Goal: Find specific page/section: Find specific page/section

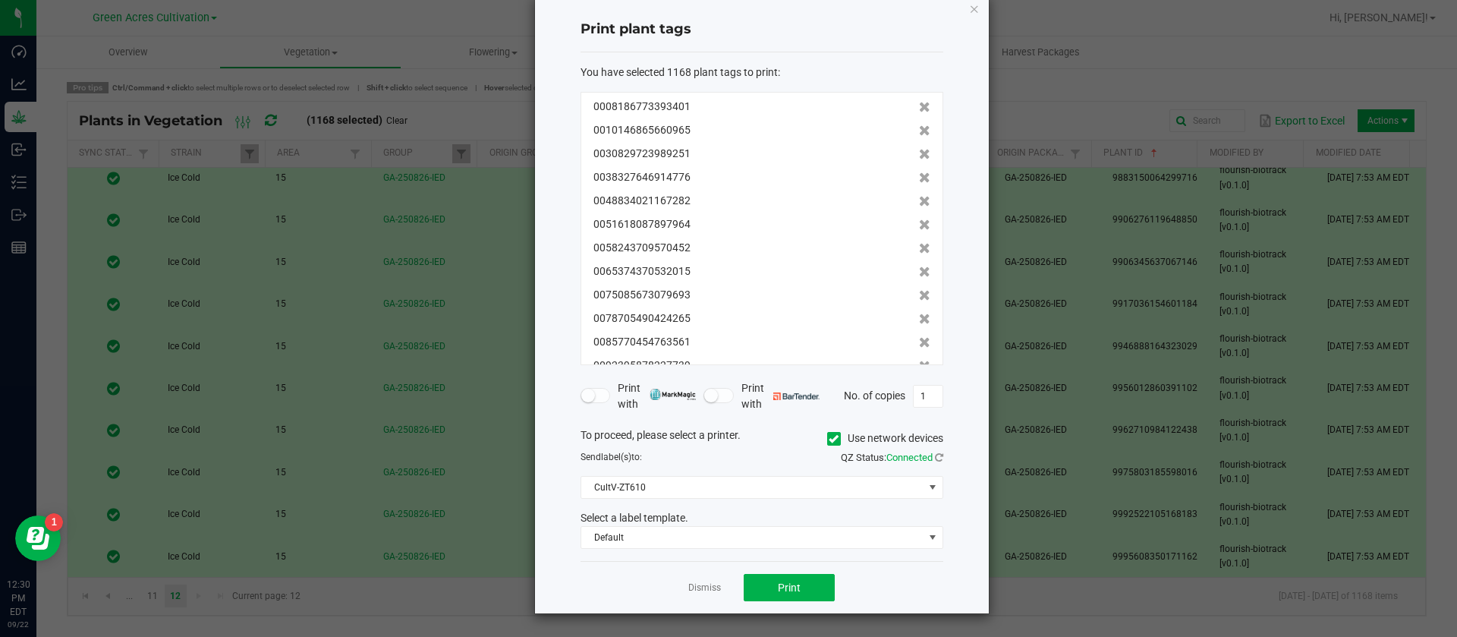
click at [701, 581] on link "Dismiss" at bounding box center [704, 587] width 33 height 13
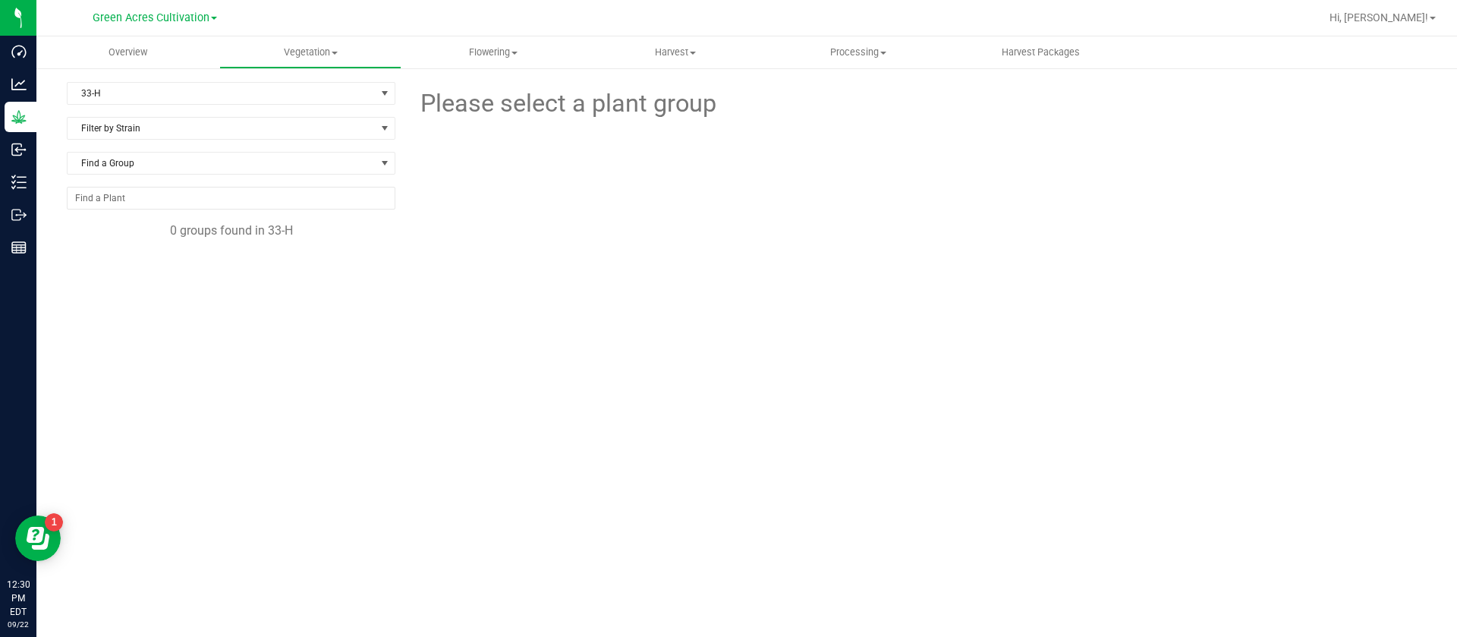
click at [840, 390] on div "Please select a plant group" at bounding box center [917, 309] width 1020 height 455
drag, startPoint x: 528, startPoint y: 194, endPoint x: 530, endPoint y: 184, distance: 10.1
click at [530, 193] on div at bounding box center [916, 205] width 1043 height 167
click at [569, 463] on div "Please select a plant group" at bounding box center [917, 309] width 1020 height 455
click at [1032, 315] on div "Please select a plant group" at bounding box center [917, 309] width 1020 height 455
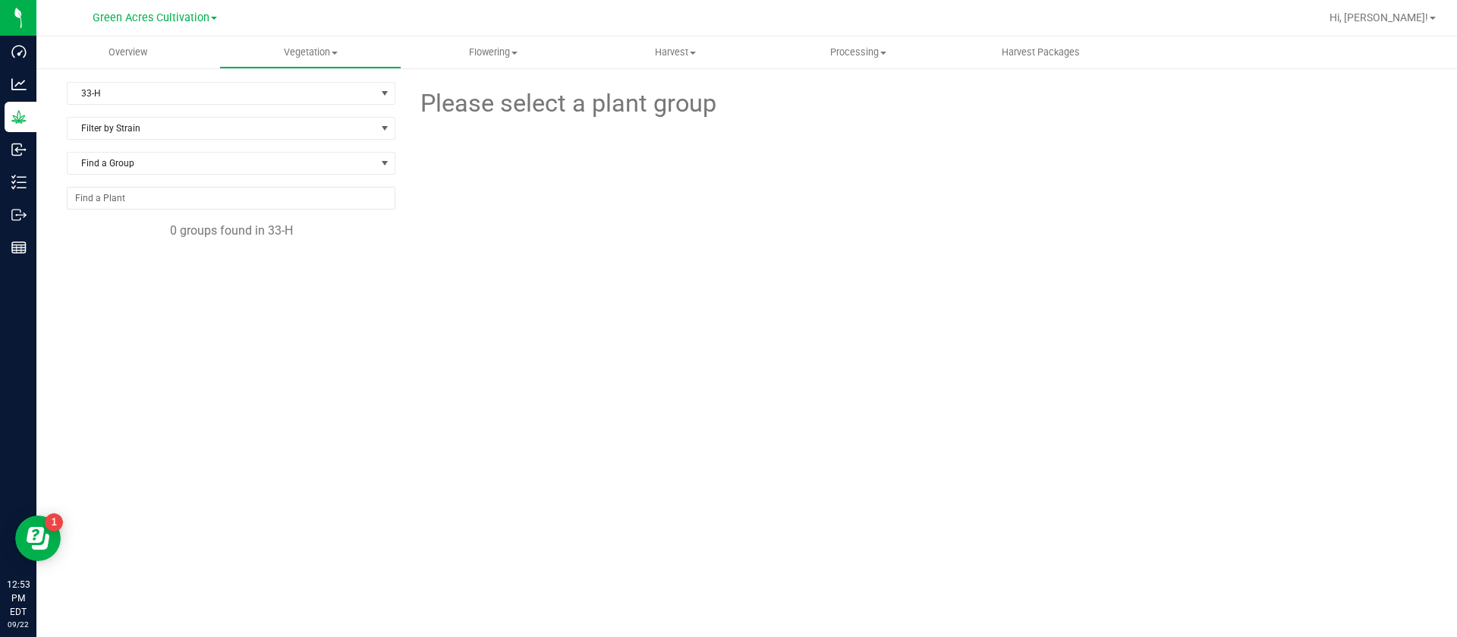
drag, startPoint x: 941, startPoint y: 478, endPoint x: 926, endPoint y: 479, distance: 15.2
click at [942, 478] on div "Please select a plant group" at bounding box center [917, 309] width 1020 height 455
click at [948, 326] on div "Please select a plant group" at bounding box center [917, 309] width 1020 height 455
